Goal: Navigation & Orientation: Find specific page/section

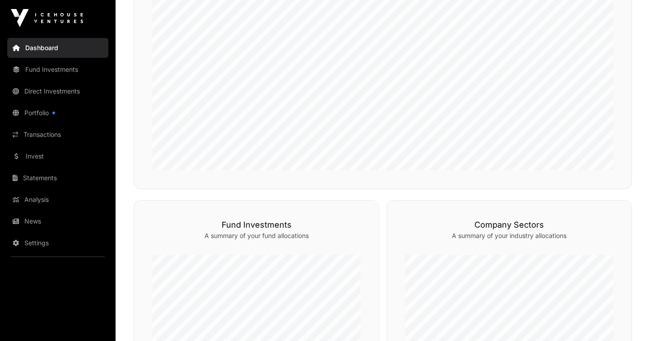
scroll to position [273, 0]
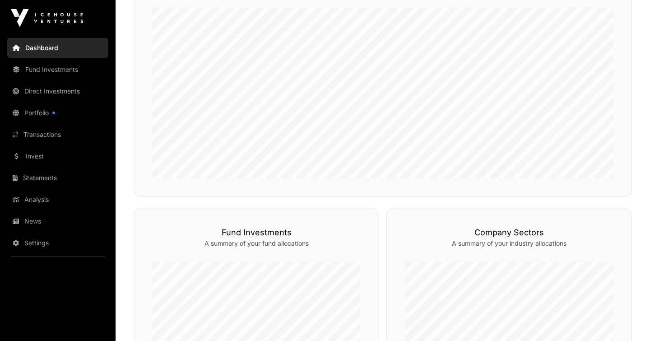
click at [42, 134] on link "Transactions" at bounding box center [57, 135] width 101 height 20
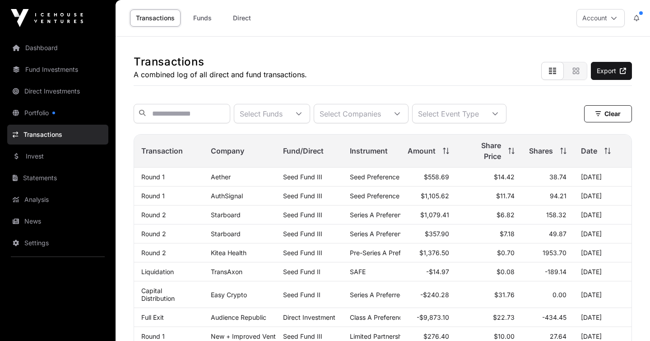
click at [222, 217] on link "Starboard" at bounding box center [226, 215] width 30 height 8
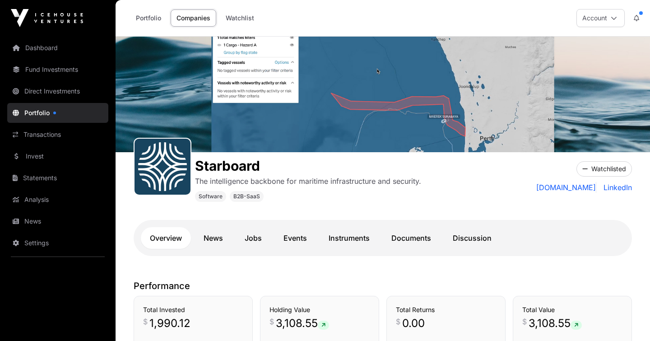
click at [147, 19] on link "Portfolio" at bounding box center [148, 17] width 37 height 17
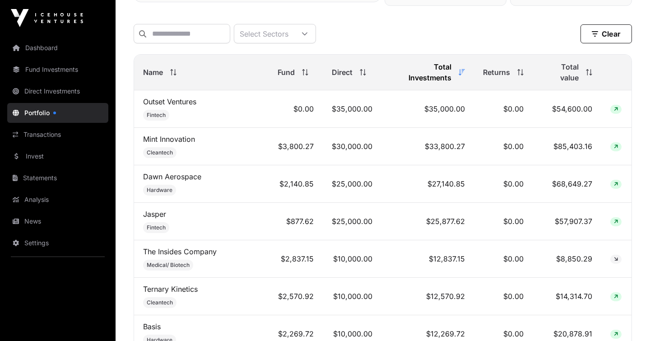
scroll to position [301, 0]
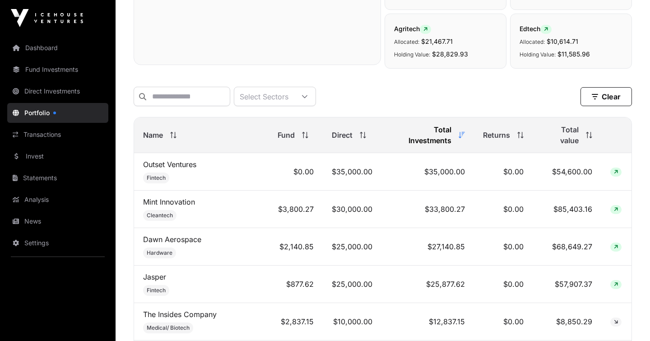
click at [160, 131] on span "Name" at bounding box center [153, 135] width 20 height 11
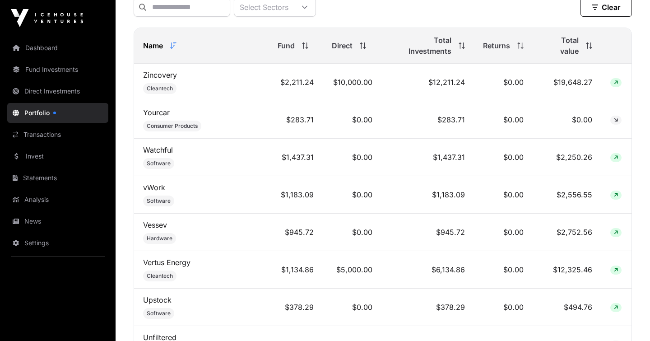
scroll to position [381, 0]
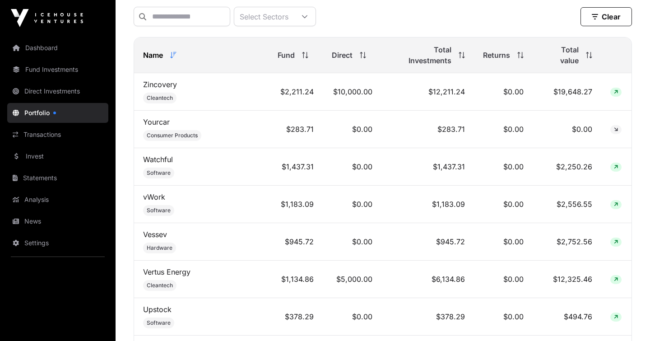
click at [147, 50] on span "Name" at bounding box center [153, 55] width 20 height 11
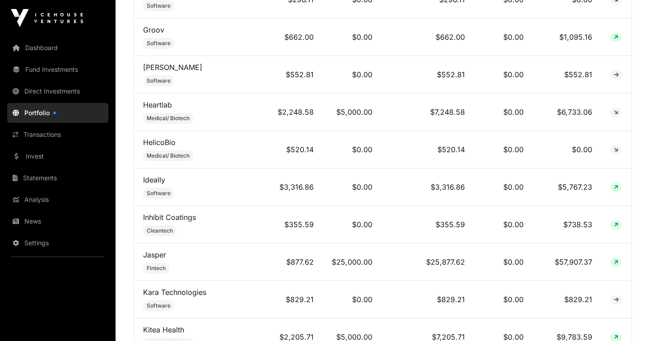
scroll to position [1571, 0]
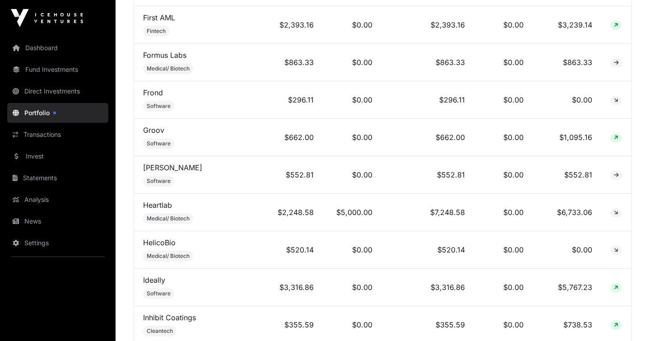
click at [28, 55] on link "Dashboard" at bounding box center [57, 48] width 101 height 20
